Goal: Task Accomplishment & Management: Complete application form

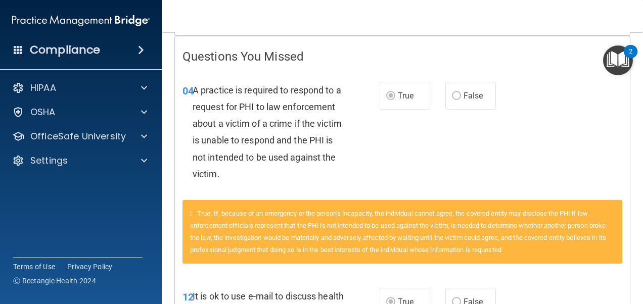
scroll to position [51, 0]
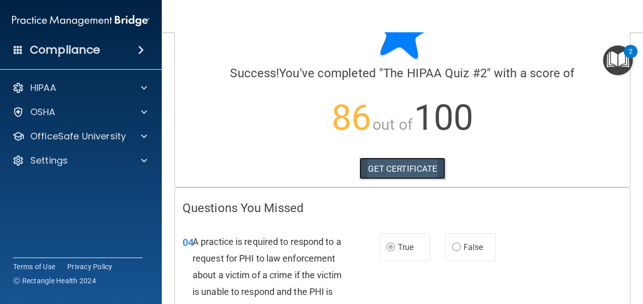
click at [366, 172] on link "GET CERTIFICATE" at bounding box center [402, 169] width 86 height 22
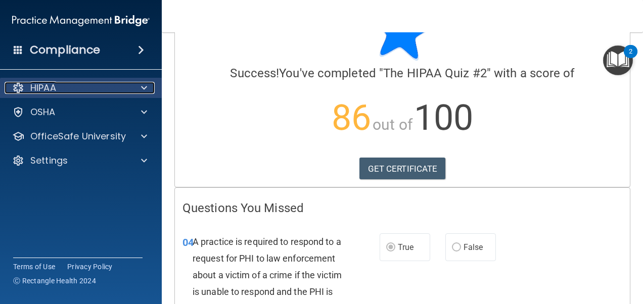
click at [146, 84] on span at bounding box center [144, 88] width 6 height 12
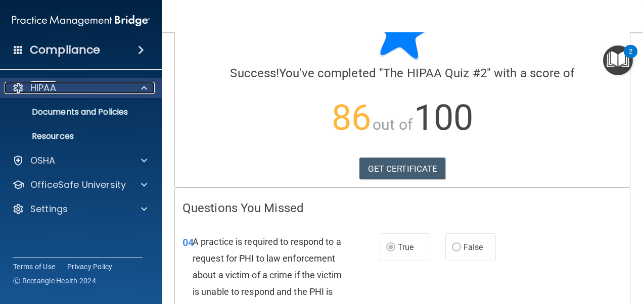
click at [40, 84] on p "HIPAA" at bounding box center [43, 88] width 26 height 12
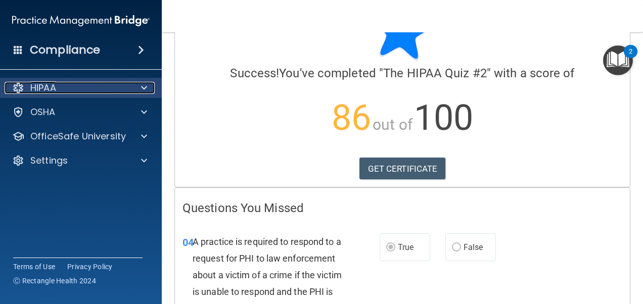
click at [48, 88] on p "HIPAA" at bounding box center [43, 88] width 26 height 12
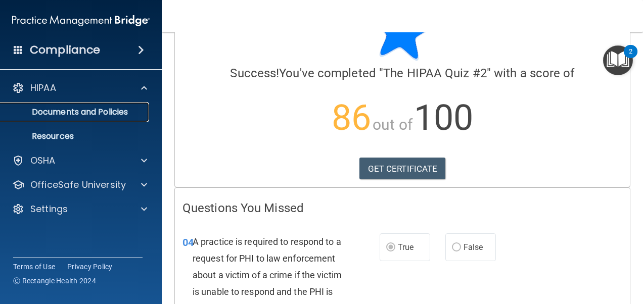
click at [83, 110] on p "Documents and Policies" at bounding box center [76, 112] width 138 height 10
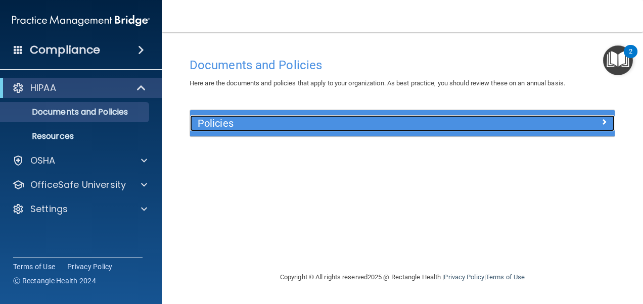
click at [288, 116] on div "Policies" at bounding box center [349, 123] width 318 height 16
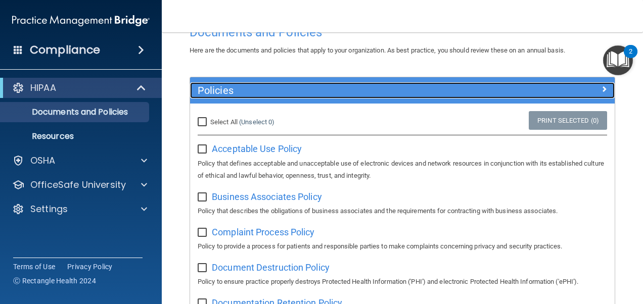
scroll to position [51, 0]
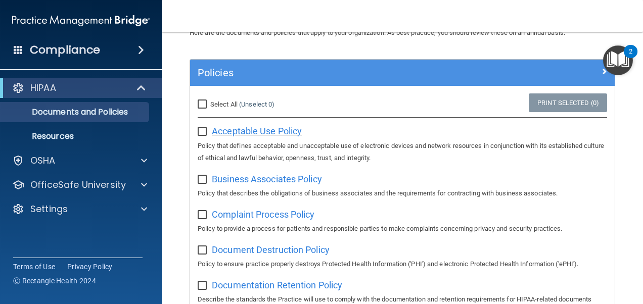
click at [232, 126] on span "Acceptable Use Policy" at bounding box center [257, 131] width 90 height 11
click at [209, 100] on label "Select All (Unselect 0) Unselect All" at bounding box center [236, 105] width 77 height 12
click at [209, 101] on input "Select All (Unselect 0) Unselect All" at bounding box center [204, 105] width 12 height 8
checkbox input "true"
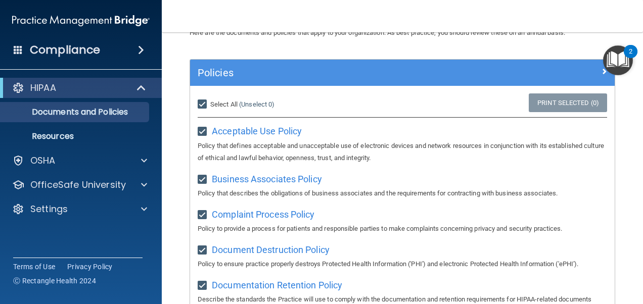
checkbox input "true"
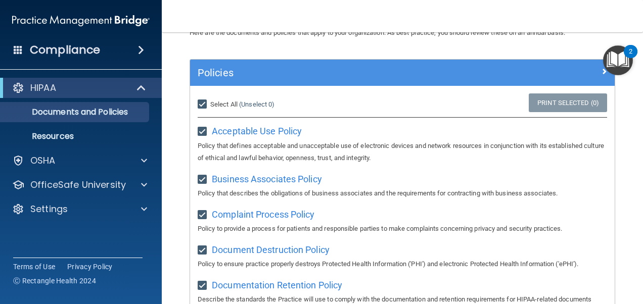
checkbox input "true"
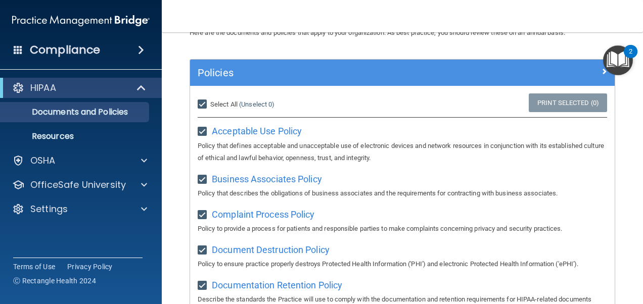
checkbox input "true"
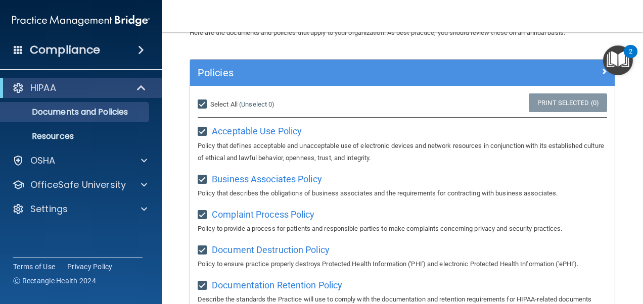
checkbox input "true"
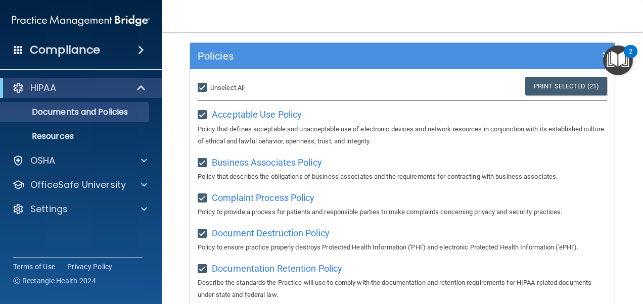
scroll to position [0, 0]
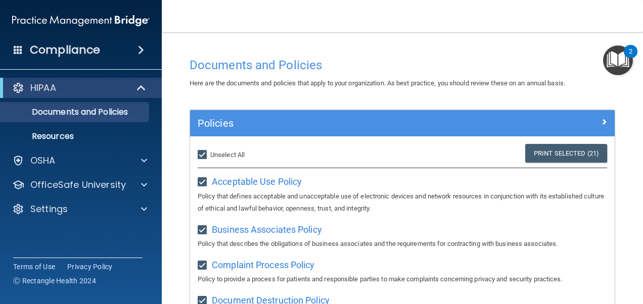
click at [618, 57] on img "Open Resource Center, 2 new notifications" at bounding box center [618, 60] width 30 height 30
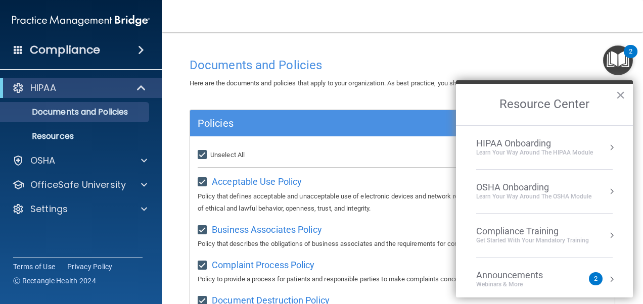
click at [555, 154] on div "Learn Your Way around the HIPAA module" at bounding box center [534, 153] width 117 height 9
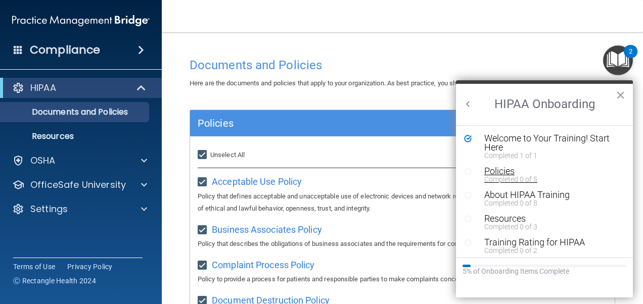
click at [509, 176] on div "Completed 0 of 5" at bounding box center [547, 179] width 127 height 7
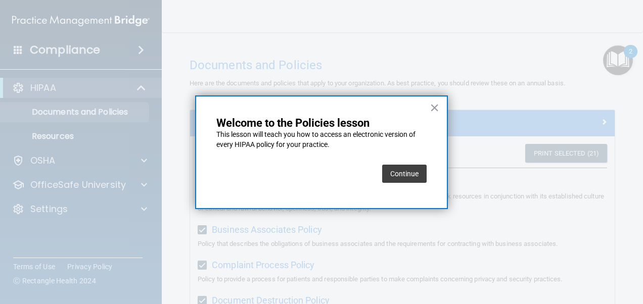
click at [409, 180] on button "Continue" at bounding box center [404, 174] width 44 height 18
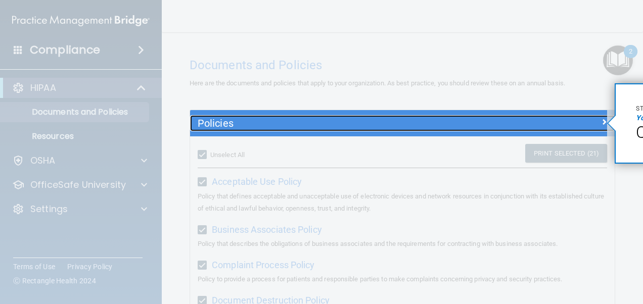
click at [600, 127] on div "Policies" at bounding box center [402, 123] width 425 height 16
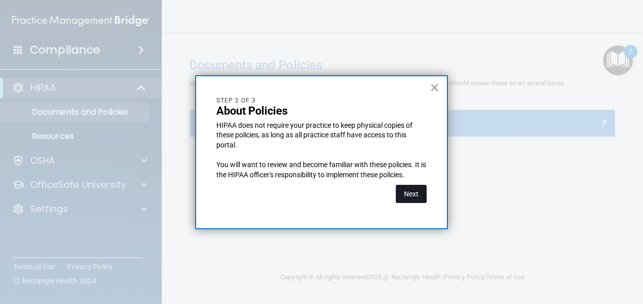
click at [404, 191] on button "Next" at bounding box center [411, 194] width 31 height 18
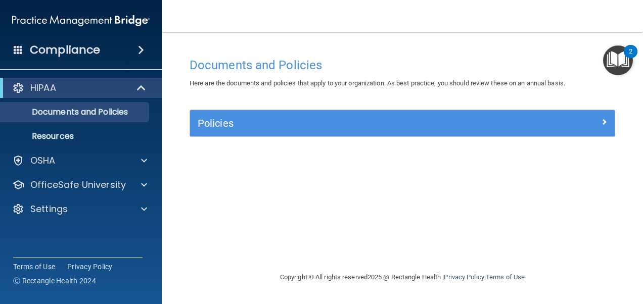
click at [493, 114] on div "Policies" at bounding box center [402, 123] width 425 height 26
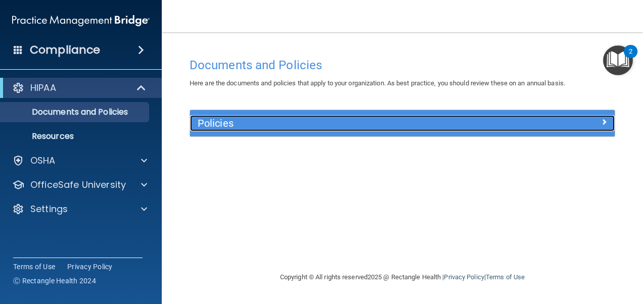
click at [491, 117] on div "Policies" at bounding box center [349, 123] width 318 height 16
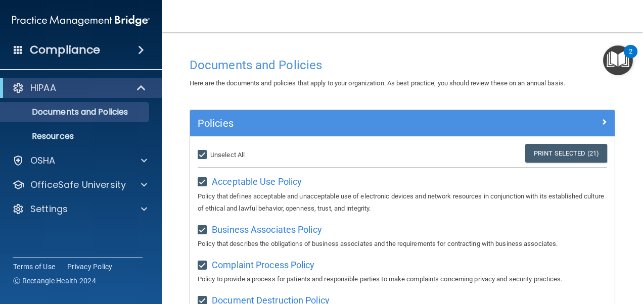
click at [610, 60] on img "Open Resource Center, 2 new notifications" at bounding box center [618, 60] width 30 height 30
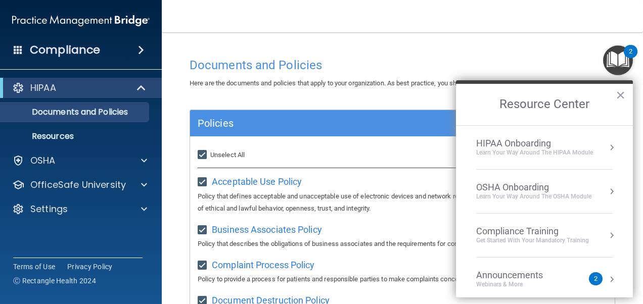
click at [514, 145] on div "HIPAA Onboarding" at bounding box center [534, 143] width 117 height 11
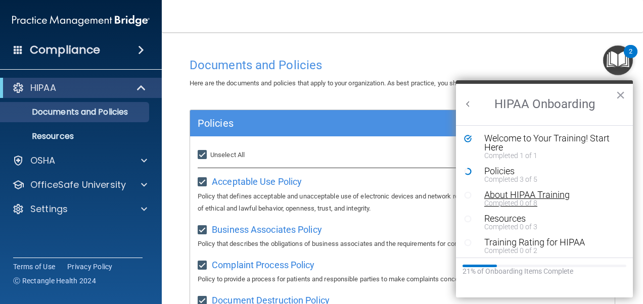
click at [503, 192] on div "About HIPAA Training" at bounding box center [547, 195] width 127 height 9
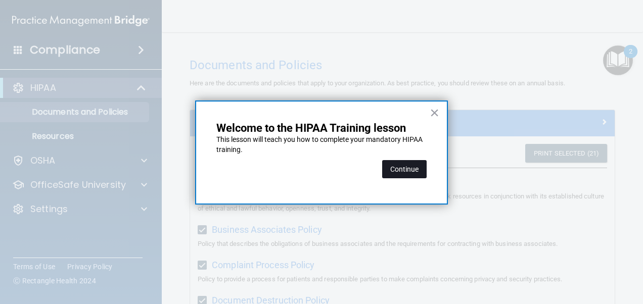
click at [419, 173] on button "Continue" at bounding box center [404, 169] width 44 height 18
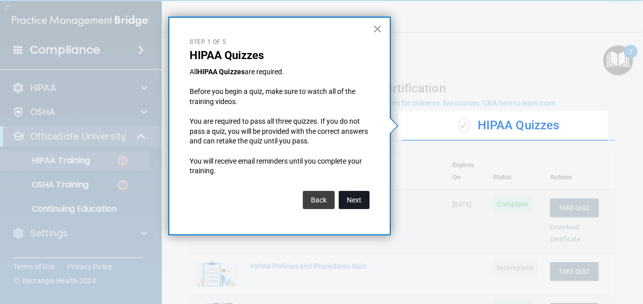
click at [364, 199] on button "Next" at bounding box center [354, 200] width 31 height 18
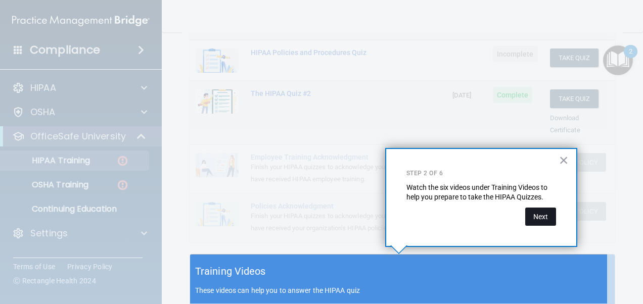
click at [533, 217] on button "Next" at bounding box center [540, 217] width 31 height 18
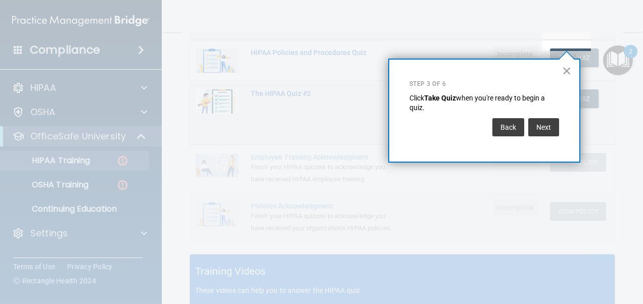
scroll to position [154, 0]
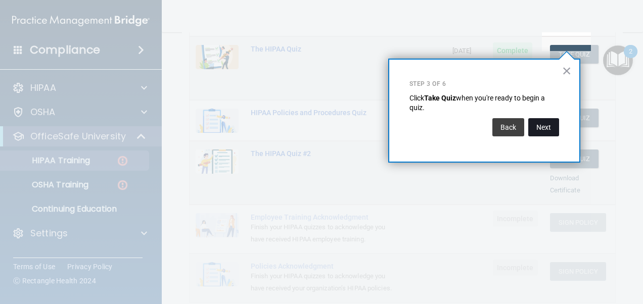
click at [541, 128] on button "Next" at bounding box center [543, 127] width 31 height 18
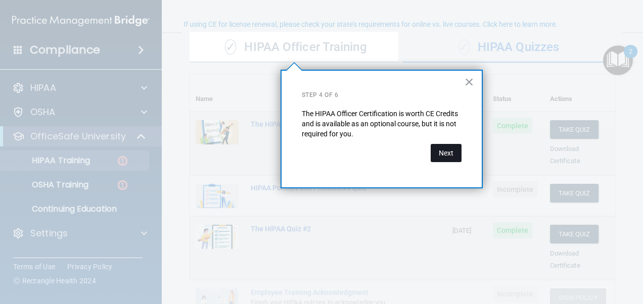
click at [448, 155] on button "Next" at bounding box center [446, 153] width 31 height 18
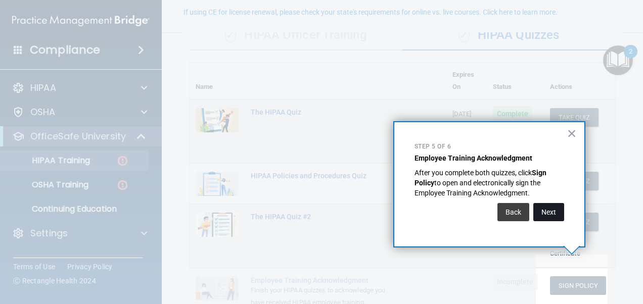
click at [548, 206] on button "Next" at bounding box center [548, 212] width 31 height 18
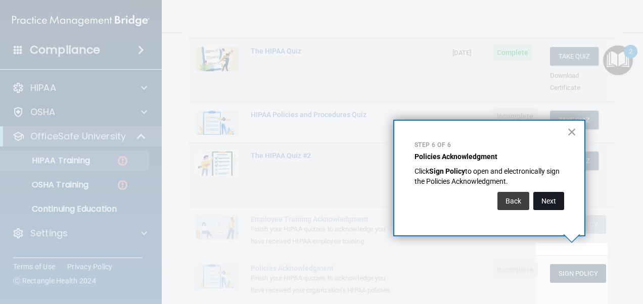
click at [549, 201] on button "Next" at bounding box center [548, 201] width 31 height 18
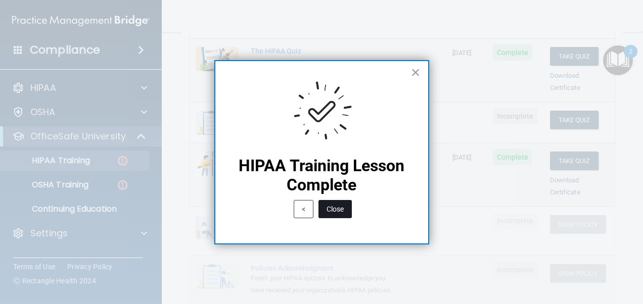
click at [324, 212] on button "Close" at bounding box center [334, 209] width 33 height 18
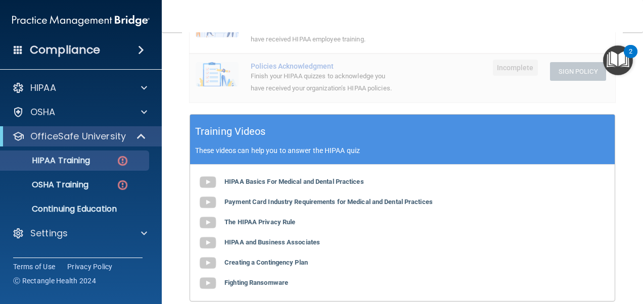
scroll to position [101, 0]
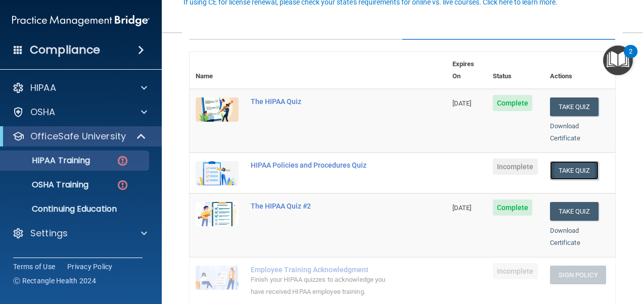
click at [556, 161] on button "Take Quiz" at bounding box center [574, 170] width 49 height 19
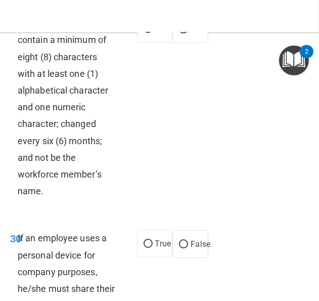
scroll to position [4840, 0]
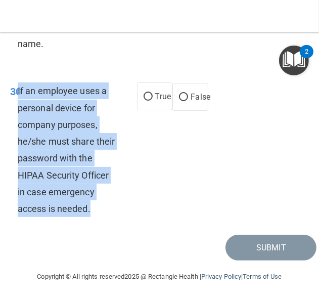
drag, startPoint x: 95, startPoint y: 212, endPoint x: 18, endPoint y: 88, distance: 146.0
click at [18, 88] on div "If an employee uses a personal device for company purposes, he/she must share t…" at bounding box center [71, 149] width 106 height 134
drag, startPoint x: 18, startPoint y: 88, endPoint x: 33, endPoint y: 101, distance: 20.1
copy span "If an employee uses a personal device for company purposes, he/she must share t…"
click at [179, 95] on input "False" at bounding box center [183, 98] width 9 height 8
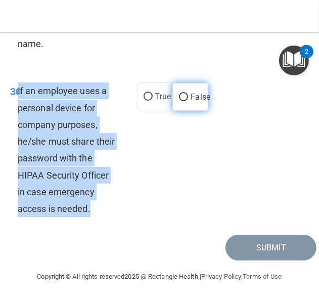
radio input "true"
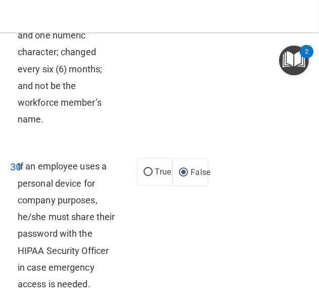
scroll to position [4638, 0]
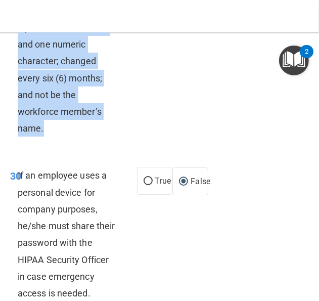
drag, startPoint x: 48, startPoint y: 248, endPoint x: 17, endPoint y: 78, distance: 172.5
click at [18, 78] on div "Passwords should contain a minimum of eight (8) characters with at least one (1…" at bounding box center [71, 44] width 106 height 185
copy span "Passwords should contain a minimum of eight (8) characters with at least one (1…"
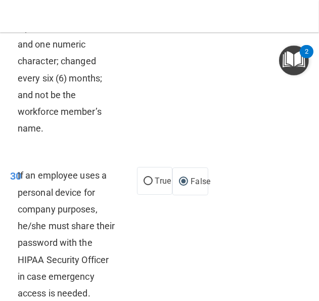
radio input "true"
click at [165, 145] on div "29 Passwords should contain a minimum of eight (8) characters with at least one…" at bounding box center [160, 46] width 314 height 215
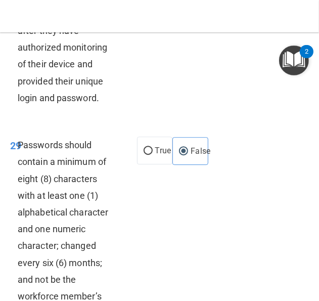
scroll to position [4436, 0]
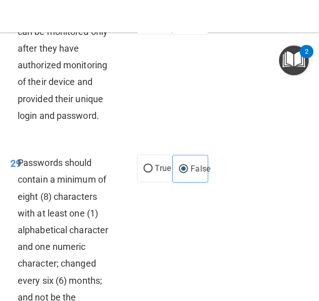
click at [97, 124] on div "Employee workstations can be monitored only after they have authorized monitori…" at bounding box center [71, 66] width 106 height 118
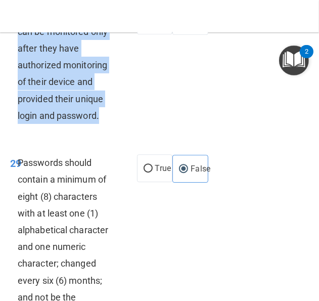
drag, startPoint x: 96, startPoint y: 235, endPoint x: 18, endPoint y: 131, distance: 130.0
click at [18, 124] on div "Employee workstations can be monitored only after they have authorized monitori…" at bounding box center [71, 66] width 106 height 118
copy span "Employee workstations can be monitored only after they have authorized monitori…"
click at [179, 25] on input "False" at bounding box center [183, 22] width 9 height 8
radio input "true"
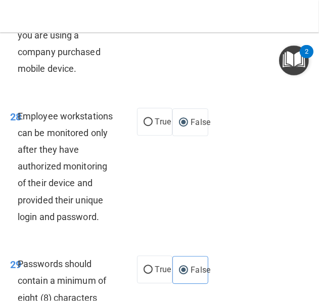
click at [22, 74] on span "It’s ok to text patients their ePHI so long as you are using a company purchase…" at bounding box center [61, 35] width 87 height 78
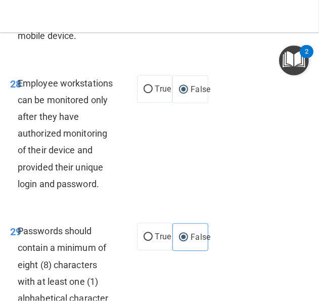
scroll to position [4385, 0]
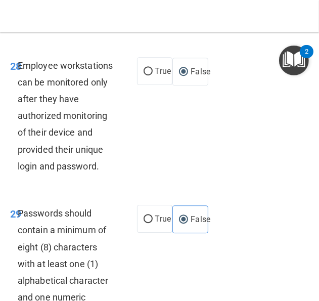
drag, startPoint x: 81, startPoint y: 141, endPoint x: 18, endPoint y: 72, distance: 92.7
copy span "It’s ok to text patients their ePHI so long as you are using a company purchase…"
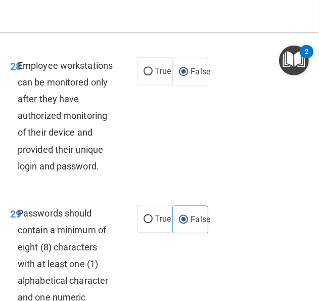
radio input "true"
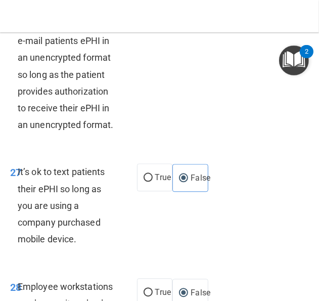
scroll to position [4133, 0]
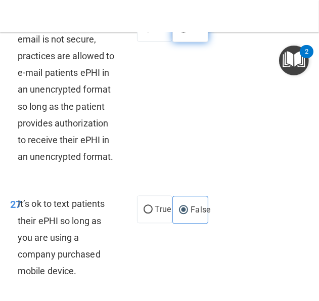
click at [198, 33] on span "False" at bounding box center [201, 28] width 20 height 10
click at [188, 32] on input "False" at bounding box center [183, 29] width 9 height 8
radio input "true"
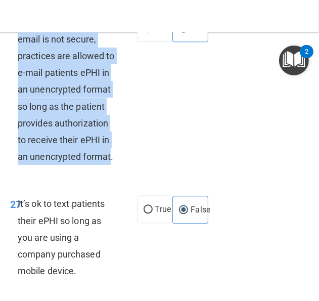
drag, startPoint x: 99, startPoint y: 274, endPoint x: 19, endPoint y: 125, distance: 169.4
click at [19, 125] on span "Even though regular email is not secure, practices are allowed to e-mail patien…" at bounding box center [66, 89] width 97 height 145
copy span "Even though regular email is not secure, practices are allowed to e-mail patien…"
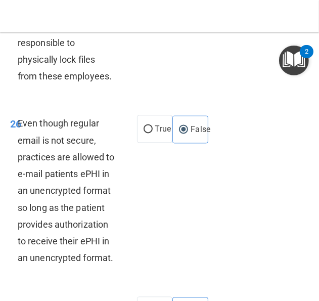
click at [81, 81] on span "Certain employees may not be required to have access to patient records. The pr…" at bounding box center [66, 25] width 97 height 111
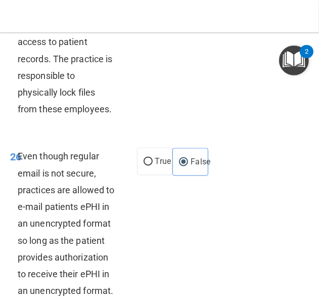
scroll to position [3981, 0]
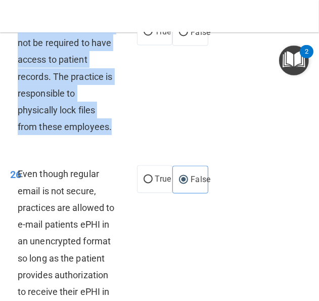
drag, startPoint x: 110, startPoint y: 232, endPoint x: 19, endPoint y: 127, distance: 139.4
click at [19, 127] on span "Certain employees may not be required to have access to patient records. The pr…" at bounding box center [66, 76] width 97 height 111
copy span "Certain employees may not be required to have access to patient records. The pr…"
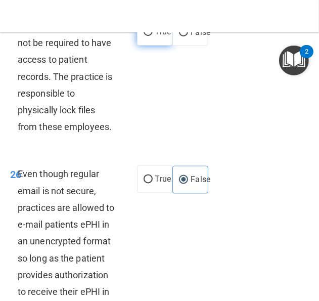
click at [160, 36] on span "True" at bounding box center [163, 32] width 16 height 10
click at [153, 36] on input "True" at bounding box center [148, 32] width 9 height 8
radio input "true"
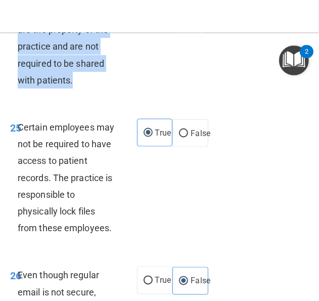
drag, startPoint x: 75, startPoint y: 182, endPoint x: 20, endPoint y: 113, distance: 88.6
click at [20, 88] on div "Psychotherapy notes are the property of the practice and are not required to be…" at bounding box center [71, 47] width 106 height 84
copy span "Psychotherapy notes are the property of the practice and are not required to be…"
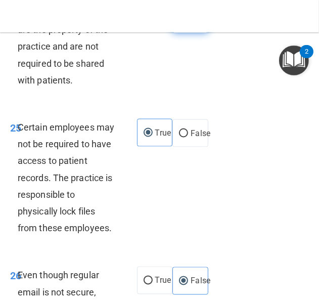
click at [186, 33] on label "False" at bounding box center [190, 19] width 36 height 28
click at [186, 23] on input "False" at bounding box center [183, 20] width 9 height 8
radio input "true"
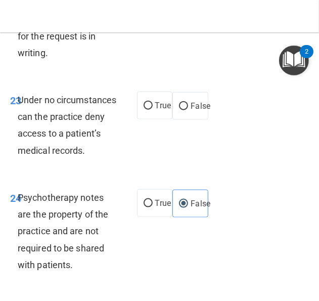
scroll to position [3678, 0]
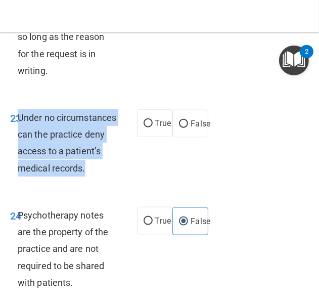
drag, startPoint x: 53, startPoint y: 268, endPoint x: 18, endPoint y: 203, distance: 74.0
click at [18, 176] on div "Under no circumstances can the practice deny access to a patient’s medical reco…" at bounding box center [71, 142] width 106 height 67
copy span "Under no circumstances can the practice deny access to a patient’s medical reco…"
click at [134, 181] on div "23 Under no circumstances can the practice deny access to a patient’s medical r…" at bounding box center [73, 145] width 157 height 72
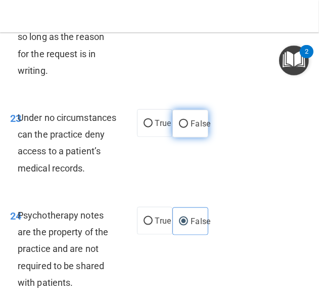
click at [186, 137] on label "False" at bounding box center [190, 124] width 36 height 28
click at [186, 128] on input "False" at bounding box center [183, 124] width 9 height 8
radio input "true"
click at [67, 79] on div "Patients have the rights to receive their records so long as the reason for the…" at bounding box center [71, 37] width 106 height 84
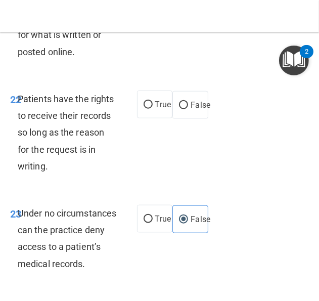
scroll to position [3576, 0]
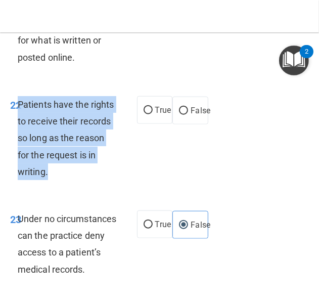
drag, startPoint x: 69, startPoint y: 258, endPoint x: 19, endPoint y: 186, distance: 87.9
click at [19, 180] on div "Patients have the rights to receive their records so long as the reason for the…" at bounding box center [71, 138] width 106 height 84
copy span "Patients have the rights to receive their records so long as the reason for the…"
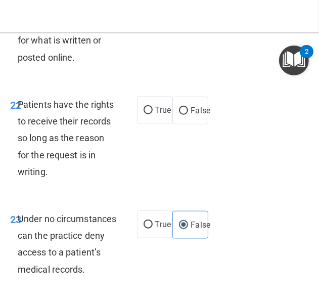
drag, startPoint x: 154, startPoint y: 200, endPoint x: 126, endPoint y: 202, distance: 27.9
click at [154, 124] on label "True" at bounding box center [155, 110] width 36 height 28
click at [153, 114] on input "True" at bounding box center [148, 111] width 9 height 8
radio input "true"
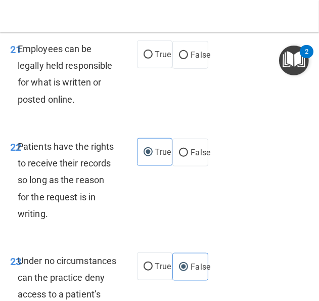
scroll to position [3475, 0]
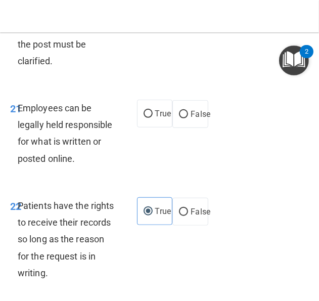
click at [102, 167] on div "Employees can be legally held responsible for what is written or posted online." at bounding box center [71, 133] width 106 height 67
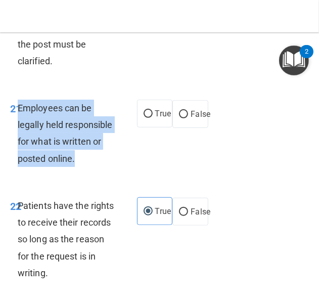
drag, startPoint x: 76, startPoint y: 244, endPoint x: 18, endPoint y: 186, distance: 82.2
click at [18, 167] on div "Employees can be legally held responsible for what is written or posted online." at bounding box center [71, 133] width 106 height 67
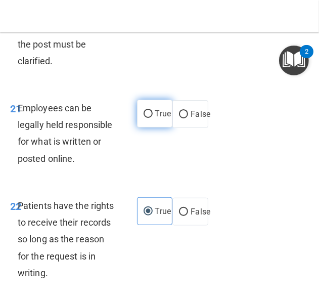
click at [161, 118] on span "True" at bounding box center [163, 114] width 16 height 10
click at [153, 118] on input "True" at bounding box center [148, 114] width 9 height 8
radio input "true"
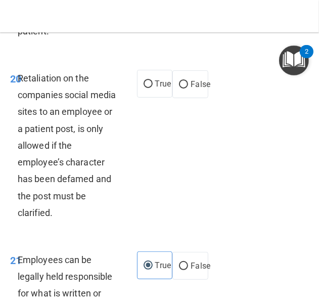
scroll to position [3374, 0]
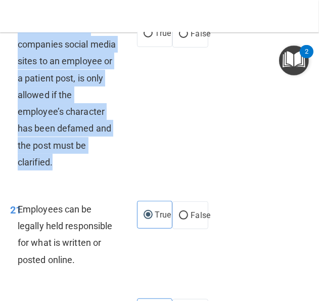
drag, startPoint x: 89, startPoint y: 246, endPoint x: 18, endPoint y: 116, distance: 147.5
click at [18, 116] on div "Retaliation on the companies social media sites to an employee or a patient pos…" at bounding box center [71, 94] width 106 height 151
drag, startPoint x: 182, startPoint y: 120, endPoint x: 162, endPoint y: 157, distance: 42.3
click at [182, 38] on input "False" at bounding box center [183, 34] width 9 height 8
radio input "true"
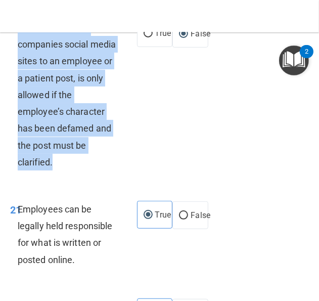
scroll to position [3223, 0]
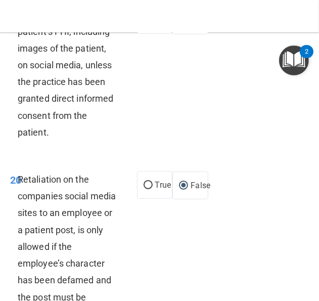
click at [49, 137] on span "Do not disclose any patient’s PHI, including images of the patient, on social m…" at bounding box center [66, 73] width 96 height 128
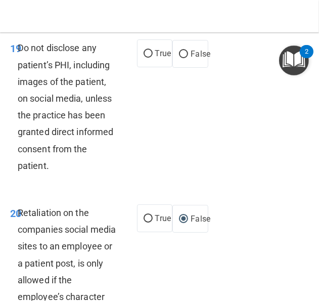
scroll to position [3172, 0]
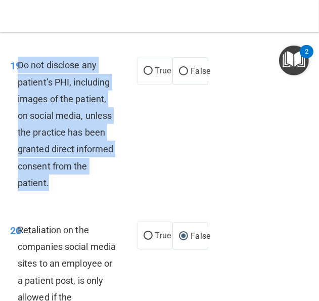
drag, startPoint x: 67, startPoint y: 264, endPoint x: 19, endPoint y: 158, distance: 117.0
click at [19, 158] on div "Do not disclose any patient’s PHI, including images of the patient, on social m…" at bounding box center [71, 124] width 106 height 134
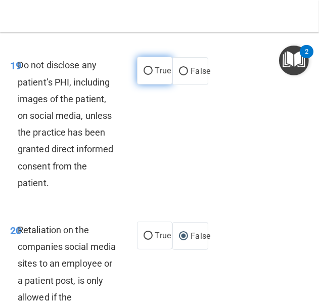
click at [151, 84] on label "True" at bounding box center [155, 71] width 36 height 28
click at [151, 75] on input "True" at bounding box center [148, 71] width 9 height 8
radio input "true"
click at [44, 172] on div "Do not disclose any patient’s PHI, including images of the patient, on social m…" at bounding box center [71, 124] width 106 height 134
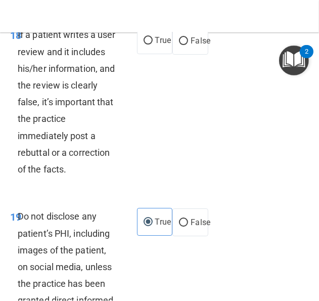
scroll to position [3020, 0]
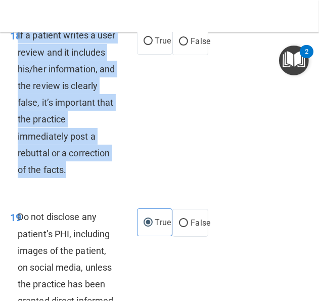
drag, startPoint x: 116, startPoint y: 256, endPoint x: 18, endPoint y: 126, distance: 163.2
click at [18, 126] on div "If a patient writes a user review and it includes his/her information, and the …" at bounding box center [71, 102] width 106 height 151
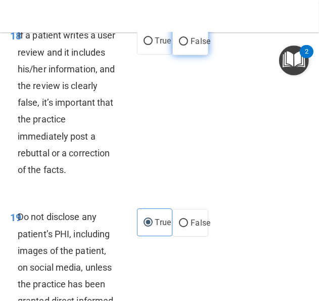
click at [183, 55] on label "False" at bounding box center [190, 41] width 36 height 28
click at [183, 45] on input "False" at bounding box center [183, 42] width 9 height 8
radio input "true"
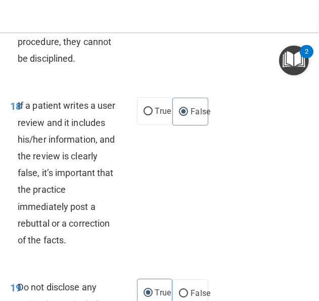
scroll to position [2869, 0]
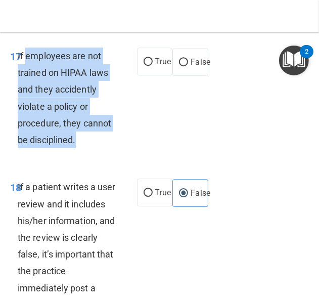
drag, startPoint x: 75, startPoint y: 227, endPoint x: 24, endPoint y: 145, distance: 96.9
click at [24, 145] on span "If employees are not trained on HIPAA laws and they accidently violate a policy…" at bounding box center [65, 98] width 94 height 95
drag, startPoint x: 24, startPoint y: 145, endPoint x: 63, endPoint y: 186, distance: 56.5
click at [63, 145] on span "If employees are not trained on HIPAA laws and they accidently violate a policy…" at bounding box center [65, 98] width 94 height 95
click at [144, 153] on div "17 If employees are not trained on HIPAA laws and they accidently violate a pol…" at bounding box center [73, 101] width 157 height 106
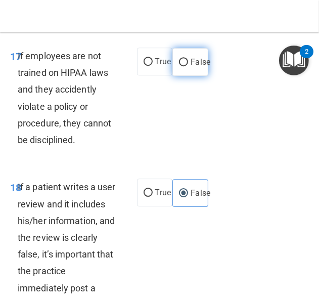
click at [172, 76] on label "False" at bounding box center [190, 62] width 36 height 28
click at [179, 66] on input "False" at bounding box center [183, 63] width 9 height 8
radio input "true"
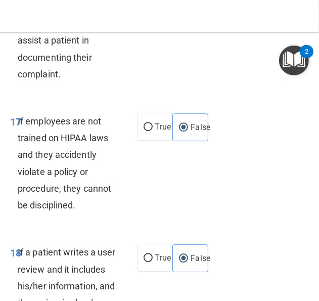
scroll to position [2717, 0]
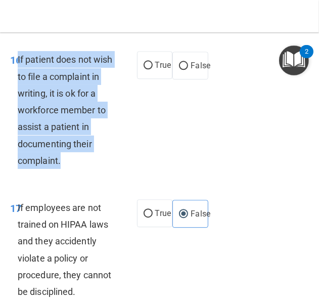
drag, startPoint x: 79, startPoint y: 253, endPoint x: 18, endPoint y: 149, distance: 120.1
click at [18, 149] on div "If patient does not wish to file a complaint in writing, it is ok for a workfor…" at bounding box center [71, 110] width 106 height 118
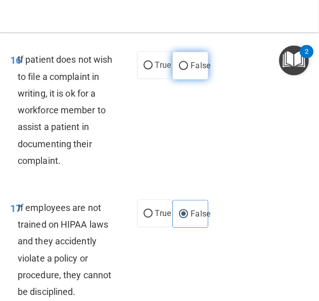
click at [190, 79] on label "False" at bounding box center [190, 66] width 36 height 28
click at [188, 70] on input "False" at bounding box center [183, 66] width 9 height 8
radio input "true"
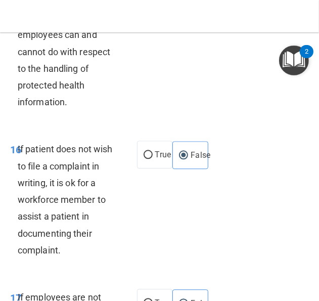
scroll to position [2616, 0]
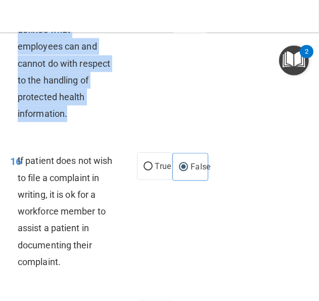
drag, startPoint x: 75, startPoint y: 203, endPoint x: 18, endPoint y: 94, distance: 122.8
click at [18, 94] on div "A Sanction Policy defines what employees can and cannot do with respect to the …" at bounding box center [71, 64] width 106 height 118
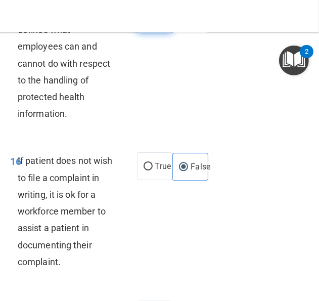
click at [150, 32] on label "True" at bounding box center [155, 19] width 36 height 28
click at [150, 23] on input "True" at bounding box center [148, 19] width 9 height 8
radio input "true"
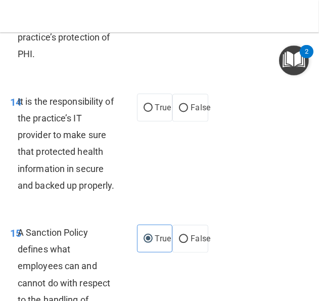
scroll to position [2414, 0]
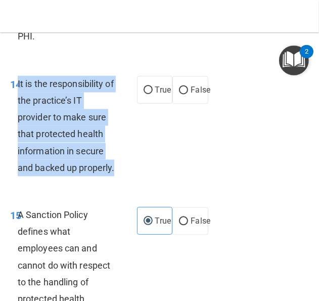
drag, startPoint x: 59, startPoint y: 254, endPoint x: 18, endPoint y: 155, distance: 107.7
click at [18, 155] on div "It is the responsibility of the practice’s IT provider to make sure that protec…" at bounding box center [71, 126] width 106 height 101
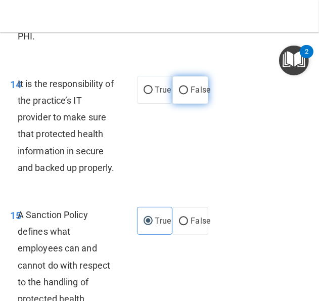
click at [173, 104] on label "False" at bounding box center [190, 90] width 36 height 28
click at [179, 95] on input "False" at bounding box center [183, 91] width 9 height 8
radio input "true"
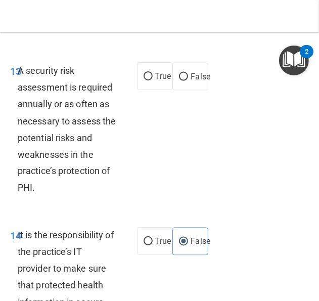
scroll to position [2262, 0]
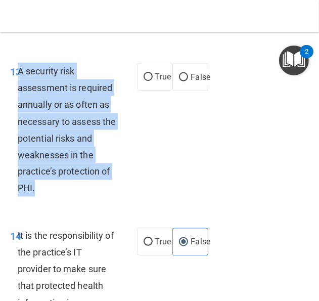
drag, startPoint x: 38, startPoint y: 259, endPoint x: 18, endPoint y: 141, distance: 119.5
click at [18, 141] on div "A security risk assessment is required annually or as often as necessary to ass…" at bounding box center [71, 130] width 106 height 134
drag, startPoint x: 18, startPoint y: 141, endPoint x: 30, endPoint y: 141, distance: 11.6
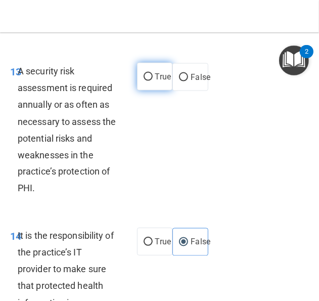
click at [150, 90] on label "True" at bounding box center [155, 77] width 36 height 28
click at [150, 81] on input "True" at bounding box center [148, 77] width 9 height 8
radio input "true"
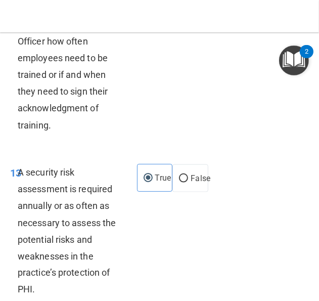
scroll to position [2110, 0]
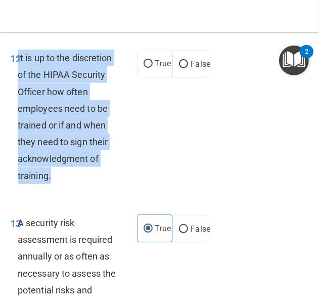
drag, startPoint x: 63, startPoint y: 241, endPoint x: 18, endPoint y: 129, distance: 120.2
click at [18, 129] on div "It is up to the discretion of the HIPAA Security Officer how often employees ne…" at bounding box center [71, 117] width 106 height 134
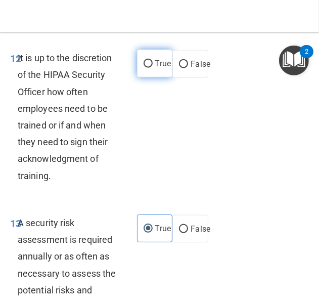
click at [155, 68] on span "True" at bounding box center [163, 64] width 16 height 10
click at [153, 68] on input "True" at bounding box center [148, 64] width 9 height 8
radio input "true"
click at [154, 168] on div "12 It is up to the discretion of the HIPAA Security Officer how often employees…" at bounding box center [160, 119] width 314 height 165
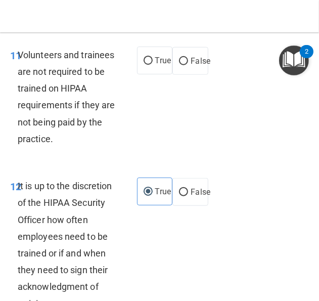
scroll to position [1959, 0]
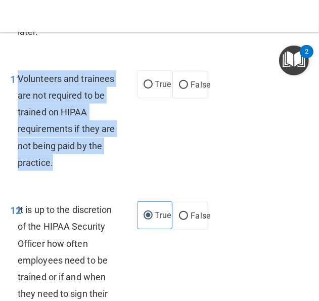
drag, startPoint x: 107, startPoint y: 231, endPoint x: 18, endPoint y: 152, distance: 119.2
click at [18, 152] on div "Volunteers and trainees are not required to be trained on HIPAA requirements if…" at bounding box center [71, 120] width 106 height 101
drag, startPoint x: 18, startPoint y: 152, endPoint x: 45, endPoint y: 165, distance: 30.5
click at [179, 89] on input "False" at bounding box center [183, 85] width 9 height 8
radio input "true"
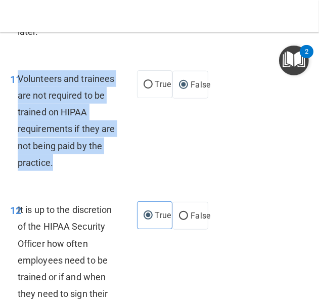
click at [140, 176] on div "11 Volunteers and trainees are not required to be trained on HIPAA requirements…" at bounding box center [73, 123] width 157 height 106
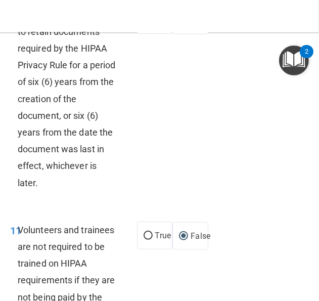
scroll to position [1807, 0]
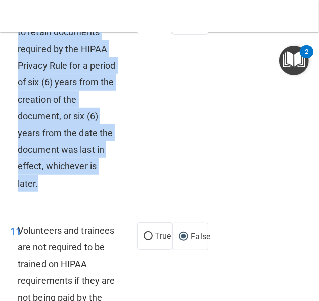
drag, startPoint x: 38, startPoint y: 255, endPoint x: 19, endPoint y: 82, distance: 173.9
click at [19, 82] on div "The practice is required to retain documents required by the HIPAA Privacy Rule…" at bounding box center [71, 99] width 106 height 185
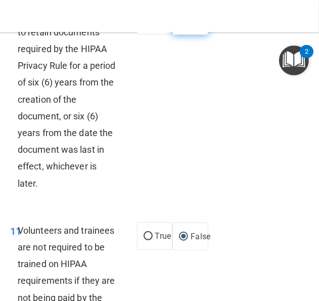
click at [184, 35] on label "False" at bounding box center [190, 21] width 36 height 28
click at [184, 25] on input "False" at bounding box center [183, 22] width 9 height 8
radio input "true"
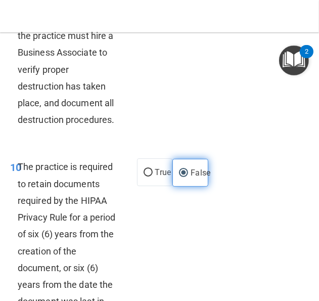
scroll to position [1605, 0]
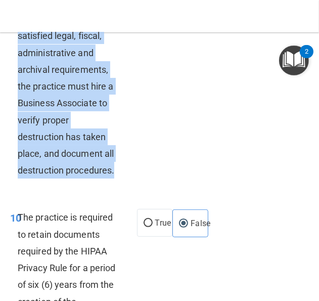
drag, startPoint x: 72, startPoint y: 242, endPoint x: 20, endPoint y: 53, distance: 196.1
click at [20, 53] on div "To properly destroy records that have satisfied legal, fiscal, administrative a…" at bounding box center [71, 86] width 106 height 185
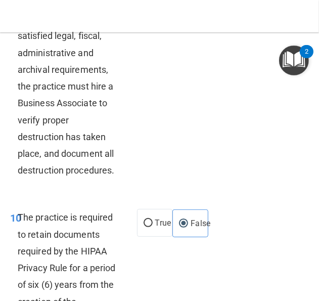
click at [191, 13] on span "False" at bounding box center [201, 9] width 20 height 10
click at [188, 13] on input "False" at bounding box center [183, 9] width 9 height 8
radio input "true"
click at [177, 114] on div "09 To properly destroy records that have satisfied legal, fiscal, administrativ…" at bounding box center [160, 88] width 314 height 215
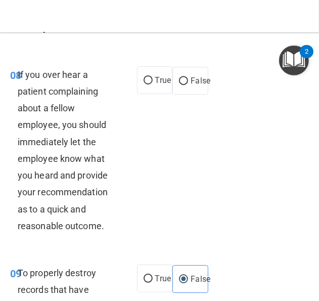
scroll to position [1352, 0]
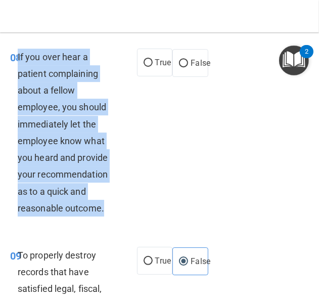
drag, startPoint x: 107, startPoint y: 262, endPoint x: 17, endPoint y: 110, distance: 176.8
click at [18, 110] on div "If you over hear a patient complaining about a fellow employee, you should imme…" at bounding box center [71, 133] width 106 height 168
drag, startPoint x: 17, startPoint y: 110, endPoint x: 62, endPoint y: 108, distance: 44.5
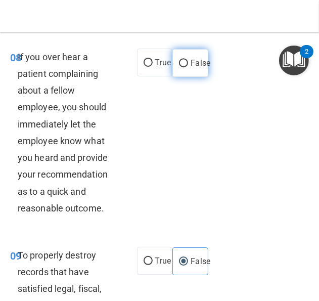
drag, startPoint x: 190, startPoint y: 111, endPoint x: 179, endPoint y: 114, distance: 11.0
click at [191, 68] on span "False" at bounding box center [201, 63] width 20 height 10
click at [188, 67] on input "False" at bounding box center [183, 64] width 9 height 8
radio input "true"
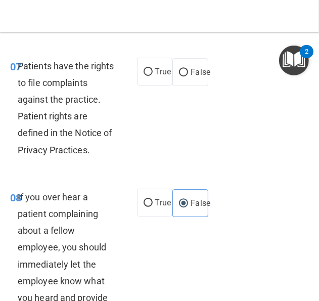
scroll to position [1150, 0]
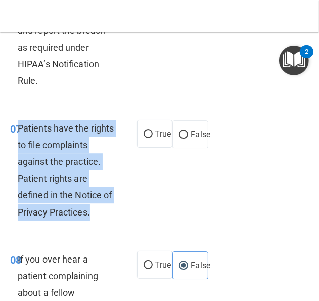
drag, startPoint x: 64, startPoint y: 264, endPoint x: 19, endPoint y: 166, distance: 108.1
click at [19, 166] on div "Patients have the rights to file complaints against the practice. Patient right…" at bounding box center [71, 170] width 106 height 101
drag, startPoint x: 19, startPoint y: 166, endPoint x: 34, endPoint y: 167, distance: 15.7
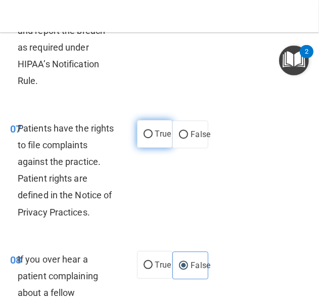
click at [161, 139] on span "True" at bounding box center [163, 134] width 16 height 10
click at [153, 138] on input "True" at bounding box center [148, 134] width 9 height 8
radio input "true"
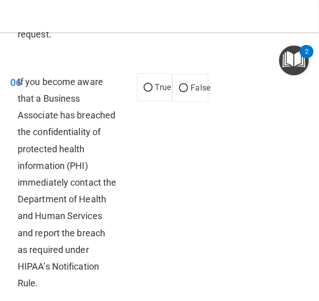
scroll to position [998, 0]
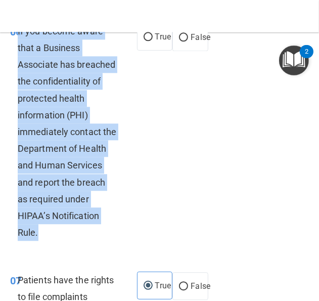
drag, startPoint x: 94, startPoint y: 268, endPoint x: 18, endPoint y: 49, distance: 232.3
click at [18, 49] on div "If you become aware that a Business Associate has breached the confidentiality …" at bounding box center [71, 132] width 106 height 218
click at [182, 41] on input "False" at bounding box center [183, 38] width 9 height 8
radio input "true"
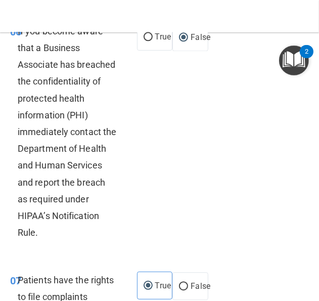
click at [164, 141] on div "06 If you become aware that a Business Associate has breached the confidentiali…" at bounding box center [160, 134] width 314 height 249
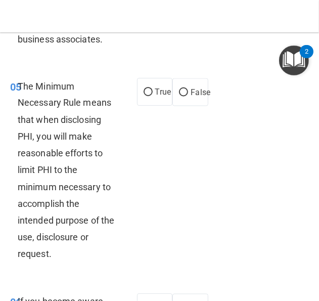
scroll to position [746, 0]
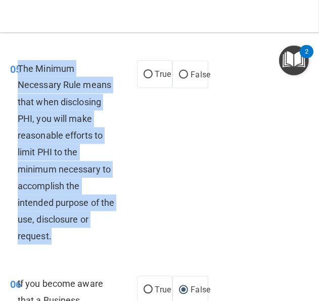
drag, startPoint x: 65, startPoint y: 257, endPoint x: 18, endPoint y: 86, distance: 177.1
click at [18, 86] on div "The Minimum Necessary Rule means that when disclosing PHI, you will make reason…" at bounding box center [71, 152] width 106 height 185
drag, startPoint x: 18, startPoint y: 86, endPoint x: 35, endPoint y: 88, distance: 17.4
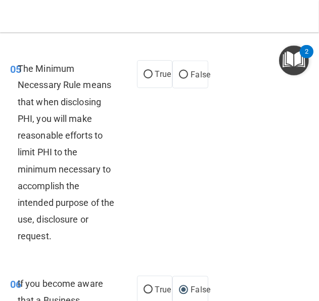
drag, startPoint x: 152, startPoint y: 95, endPoint x: 150, endPoint y: 123, distance: 28.3
click at [155, 79] on span "True" at bounding box center [163, 74] width 16 height 10
click at [152, 78] on input "True" at bounding box center [148, 75] width 9 height 8
radio input "true"
click at [150, 128] on div "05 The Minimum Necessary Rule means that when disclosing PHI, you will make rea…" at bounding box center [160, 155] width 314 height 215
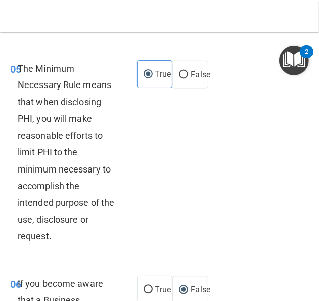
scroll to position [543, 0]
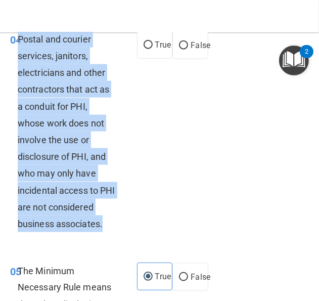
drag, startPoint x: 105, startPoint y: 243, endPoint x: 20, endPoint y: 57, distance: 204.3
click at [20, 57] on div "Postal and courier services, janitors, electricians and other contractors that …" at bounding box center [71, 132] width 106 height 202
drag, startPoint x: 20, startPoint y: 57, endPoint x: 54, endPoint y: 62, distance: 33.8
click at [147, 49] on input "True" at bounding box center [148, 45] width 9 height 8
radio input "true"
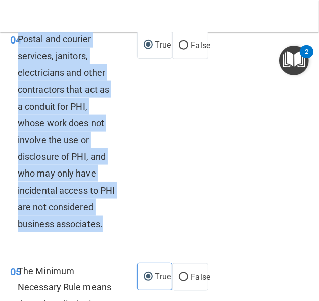
click at [63, 126] on span "Postal and courier services, janitors, electricians and other contractors that …" at bounding box center [66, 131] width 97 height 195
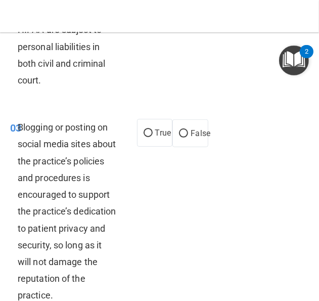
scroll to position [291, 0]
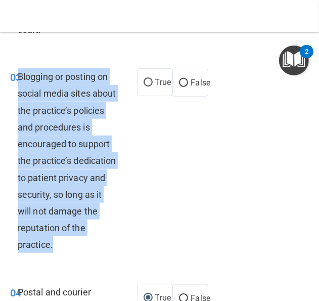
drag, startPoint x: 86, startPoint y: 264, endPoint x: 18, endPoint y: 72, distance: 203.4
click at [18, 72] on div "Blogging or posting on social media sites about the practice’s policies and pro…" at bounding box center [71, 160] width 106 height 185
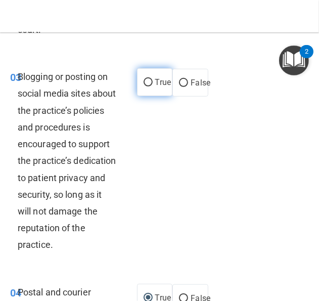
click at [148, 76] on label "True" at bounding box center [155, 82] width 36 height 28
click at [148, 79] on input "True" at bounding box center [148, 83] width 9 height 8
radio input "true"
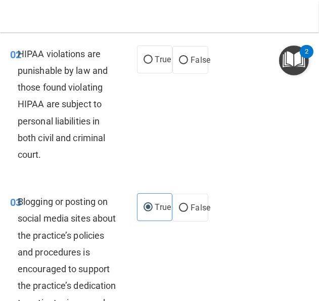
scroll to position [139, 0]
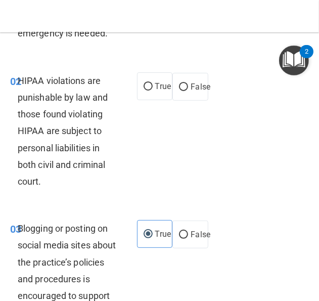
click at [110, 140] on div "HIPAA violations are punishable by law and those found violating HIPAA are subj…" at bounding box center [71, 131] width 106 height 118
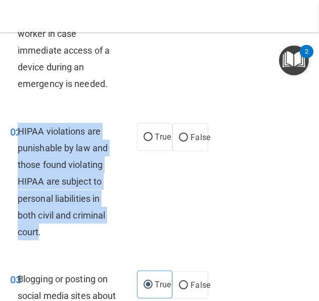
drag, startPoint x: 40, startPoint y: 236, endPoint x: 20, endPoint y: 137, distance: 100.0
click at [20, 137] on div "HIPAA violations are punishable by law and those found violating HIPAA are subj…" at bounding box center [71, 182] width 106 height 118
drag, startPoint x: 20, startPoint y: 137, endPoint x: 36, endPoint y: 143, distance: 16.9
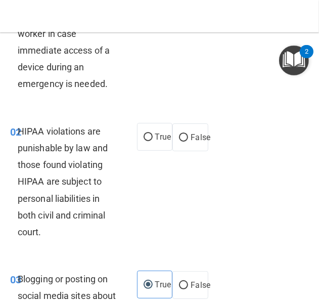
drag, startPoint x: 156, startPoint y: 143, endPoint x: 143, endPoint y: 158, distance: 19.7
click at [156, 143] on label "True" at bounding box center [155, 137] width 36 height 28
click at [153, 141] on input "True" at bounding box center [148, 137] width 9 height 8
radio input "true"
click at [135, 168] on div "02 HIPAA violations are punishable by law and those found violating HIPAA are s…" at bounding box center [73, 184] width 157 height 123
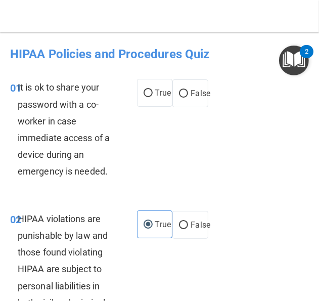
scroll to position [0, 0]
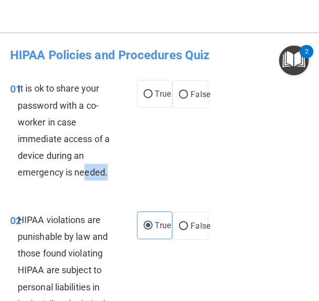
drag, startPoint x: 118, startPoint y: 176, endPoint x: 86, endPoint y: 164, distance: 34.1
click at [86, 164] on div "It is ok to share your password with a co-worker in case immediate access of a …" at bounding box center [71, 130] width 106 height 101
drag, startPoint x: 86, startPoint y: 164, endPoint x: 191, endPoint y: 147, distance: 105.5
click at [191, 147] on div "01 It is ok to share your password with a co-worker in case immediate access of…" at bounding box center [160, 132] width 314 height 131
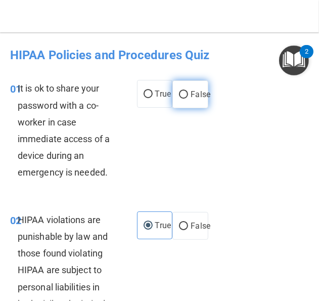
click at [179, 97] on input "False" at bounding box center [183, 95] width 9 height 8
radio input "true"
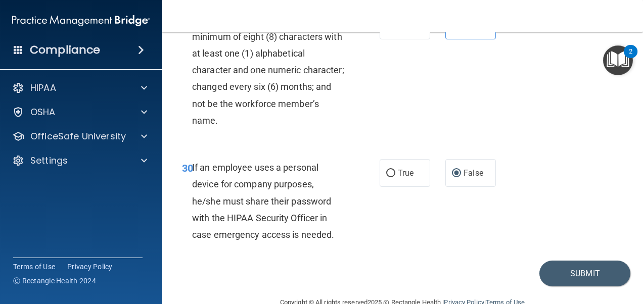
scroll to position [3359, 0]
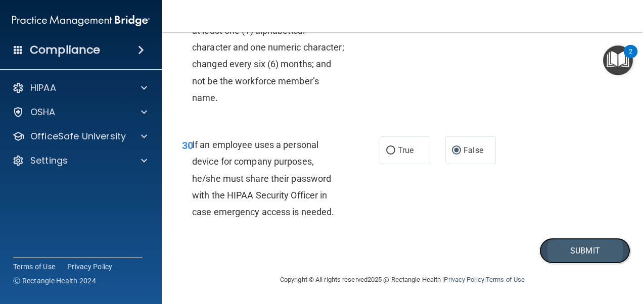
click at [575, 256] on button "Submit" at bounding box center [584, 251] width 91 height 26
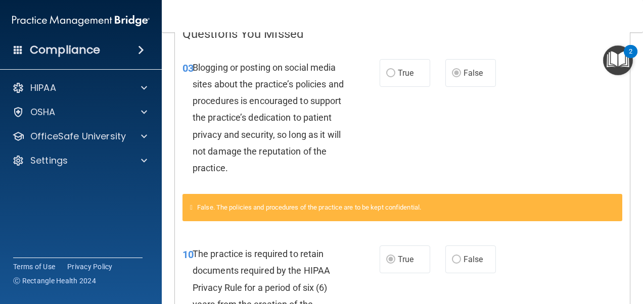
scroll to position [202, 0]
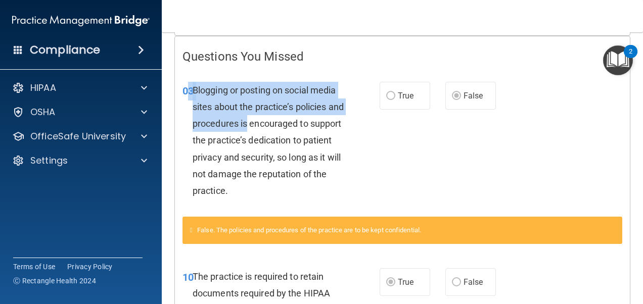
drag, startPoint x: 189, startPoint y: 87, endPoint x: 264, endPoint y: 115, distance: 80.5
click at [264, 115] on div "03 Blogging or posting on social media sites about the practice’s policies and …" at bounding box center [280, 143] width 227 height 123
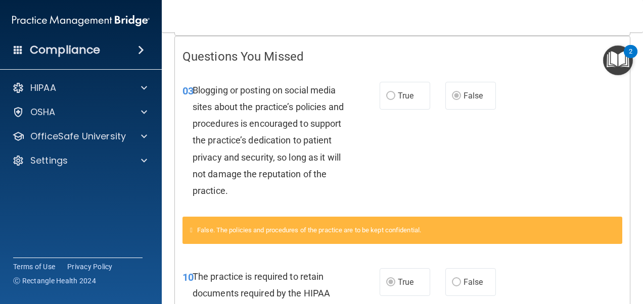
click at [448, 143] on div "03 Blogging or posting on social media sites about the practice’s policies and …" at bounding box center [402, 143] width 455 height 148
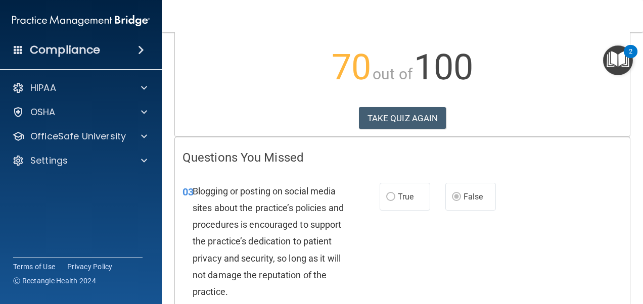
scroll to position [152, 0]
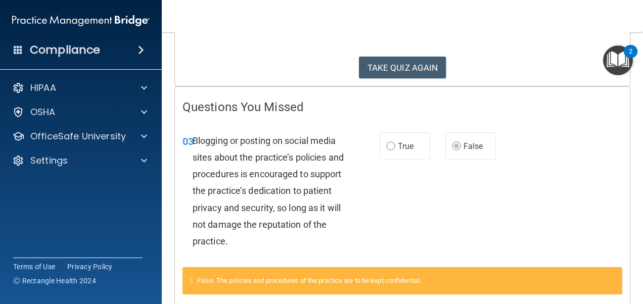
click at [404, 140] on label "True" at bounding box center [405, 146] width 51 height 28
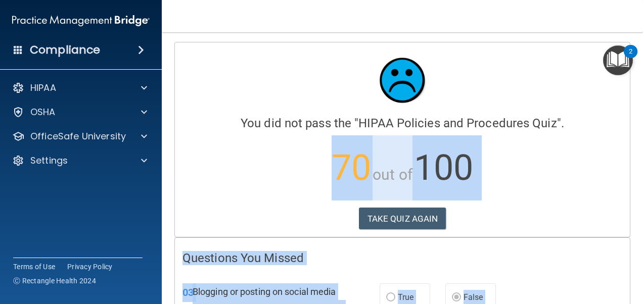
scroll to position [0, 0]
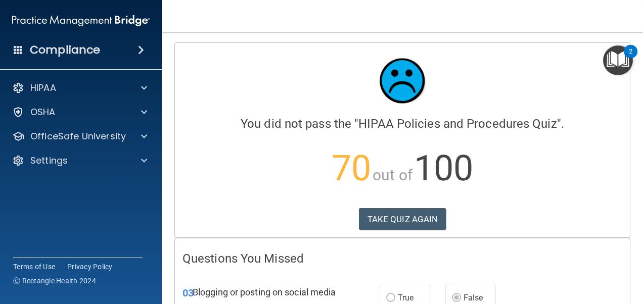
drag, startPoint x: 218, startPoint y: 214, endPoint x: 218, endPoint y: 221, distance: 7.1
drag, startPoint x: 218, startPoint y: 221, endPoint x: 194, endPoint y: 266, distance: 50.7
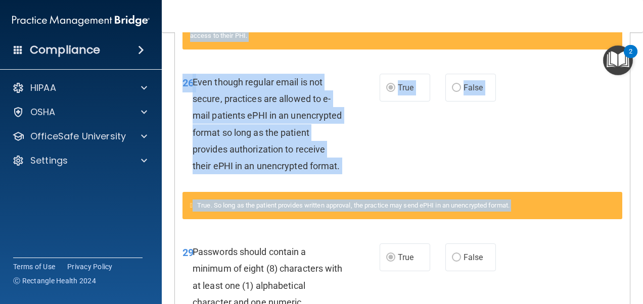
scroll to position [1492, 0]
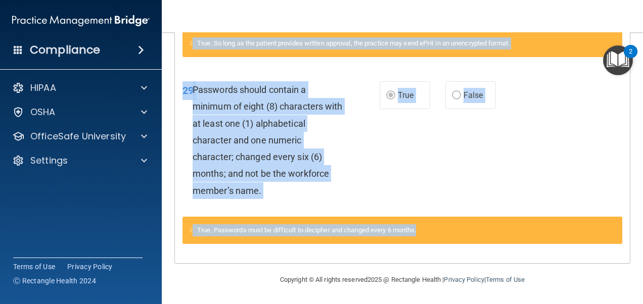
drag, startPoint x: 179, startPoint y: 256, endPoint x: 569, endPoint y: 254, distance: 389.8
click at [465, 135] on div "29 Passwords should contain a minimum of eight (8) characters with at least one…" at bounding box center [402, 143] width 455 height 148
